Goal: Communication & Community: Connect with others

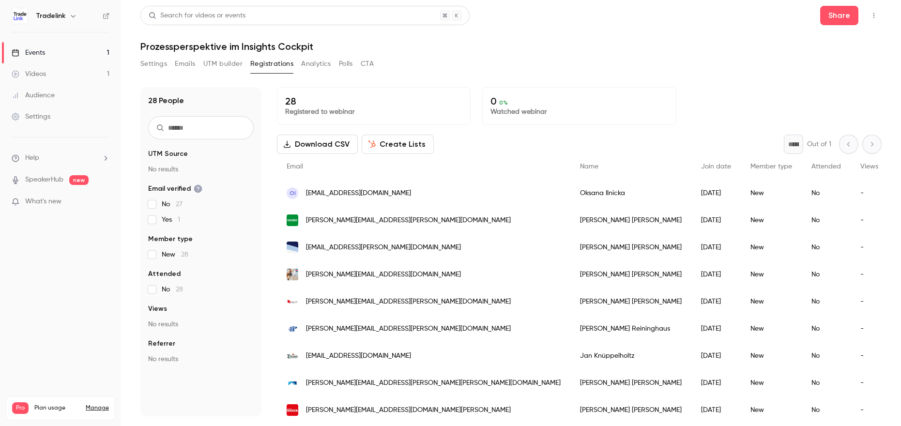
click at [154, 64] on button "Settings" at bounding box center [153, 63] width 27 height 15
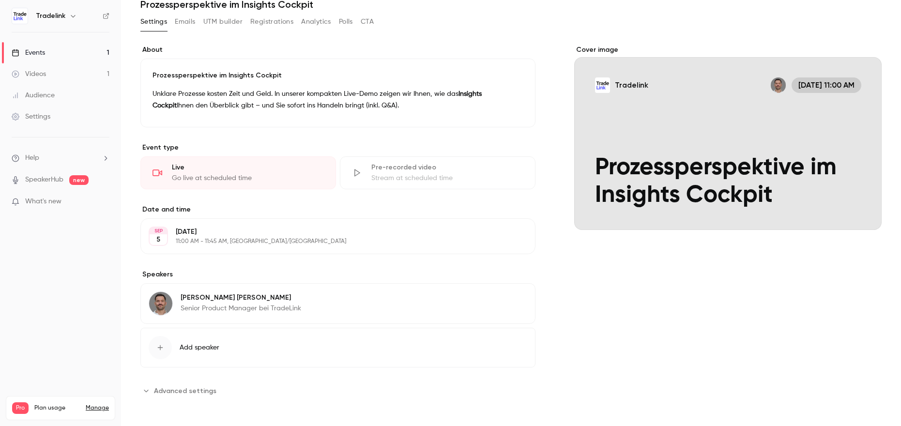
scroll to position [42, 0]
click at [287, 168] on div "Live" at bounding box center [248, 168] width 152 height 10
click at [291, 176] on div "Go live at scheduled time" at bounding box center [248, 179] width 152 height 10
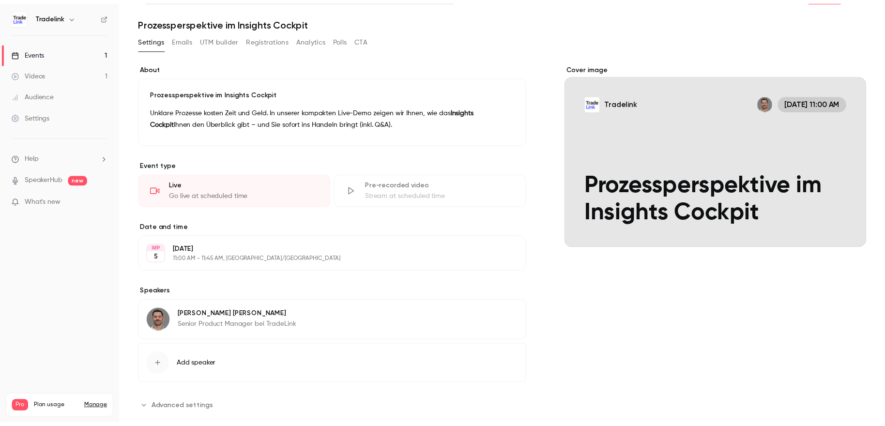
scroll to position [0, 0]
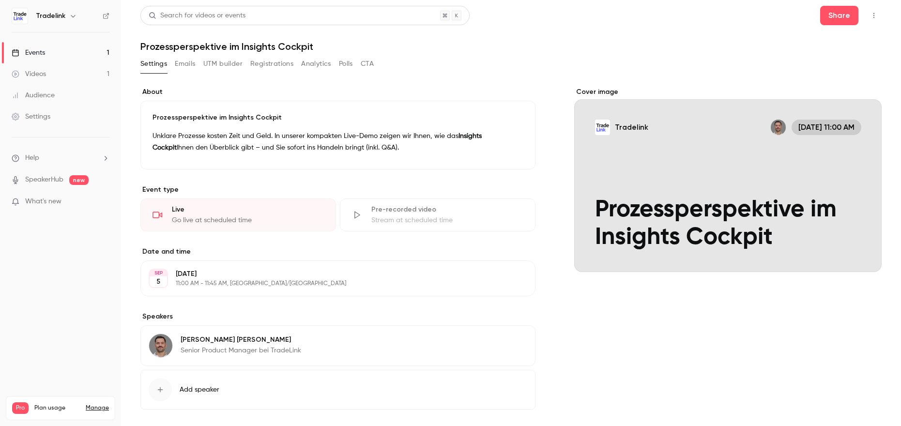
click at [870, 13] on icon "button" at bounding box center [874, 15] width 8 height 7
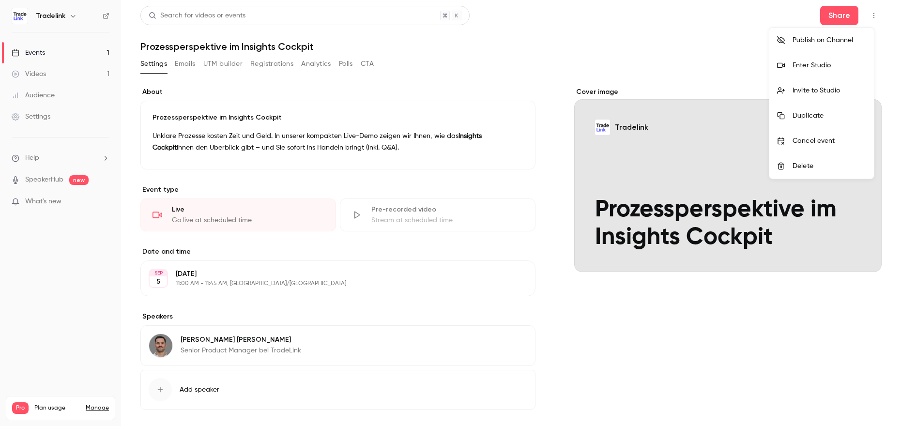
click at [816, 93] on div "Invite to Studio" at bounding box center [830, 91] width 74 height 10
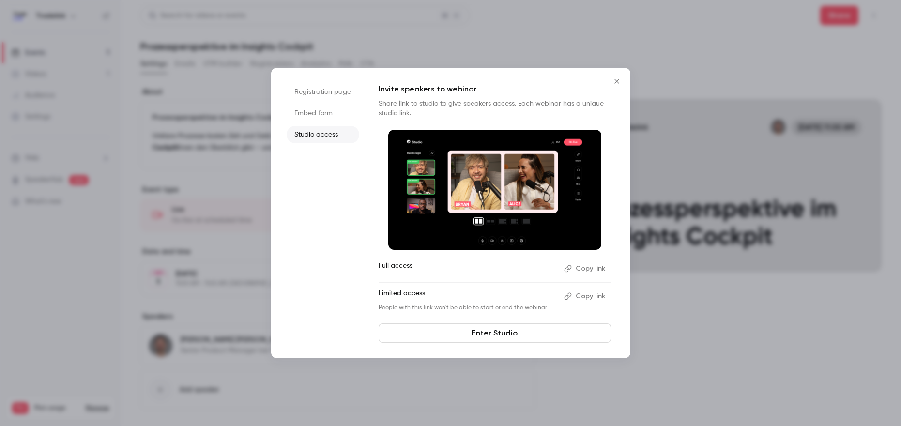
click at [588, 296] on button "Copy link" at bounding box center [585, 296] width 51 height 15
click at [596, 269] on button "Copy link" at bounding box center [585, 268] width 51 height 15
click at [514, 339] on link "Enter Studio" at bounding box center [495, 332] width 232 height 19
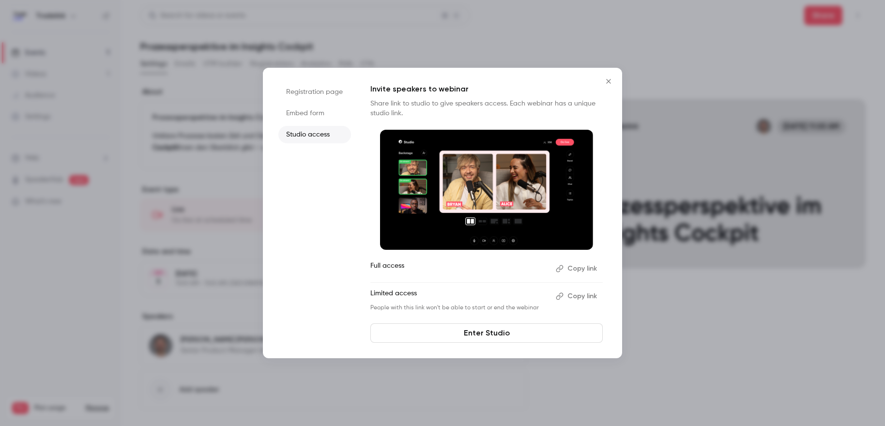
click at [584, 292] on button "Copy link" at bounding box center [577, 296] width 51 height 15
